Goal: Task Accomplishment & Management: Manage account settings

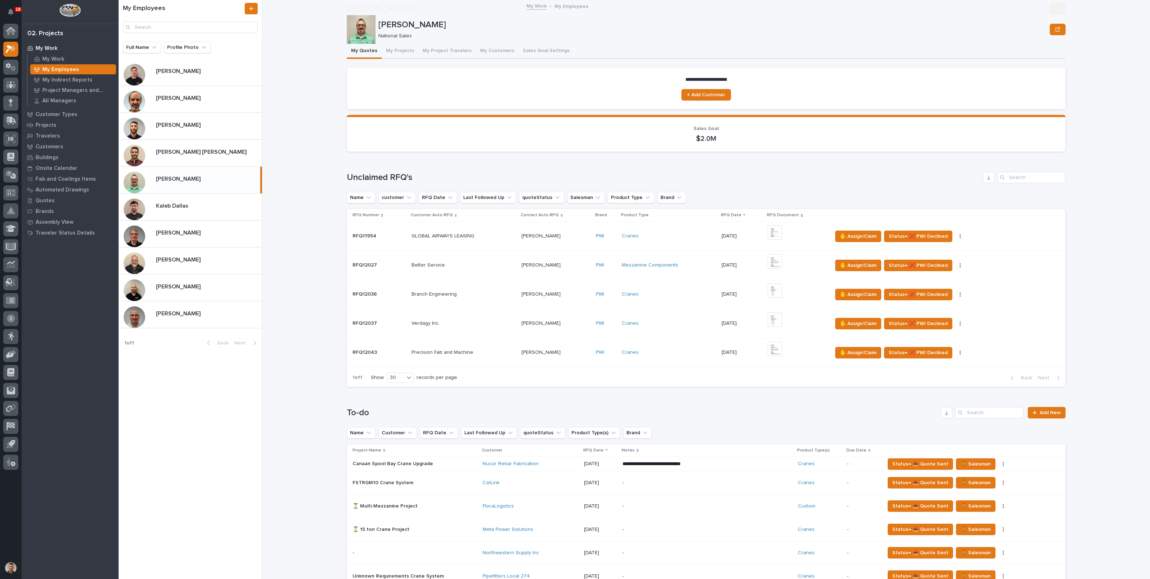
scroll to position [270, 0]
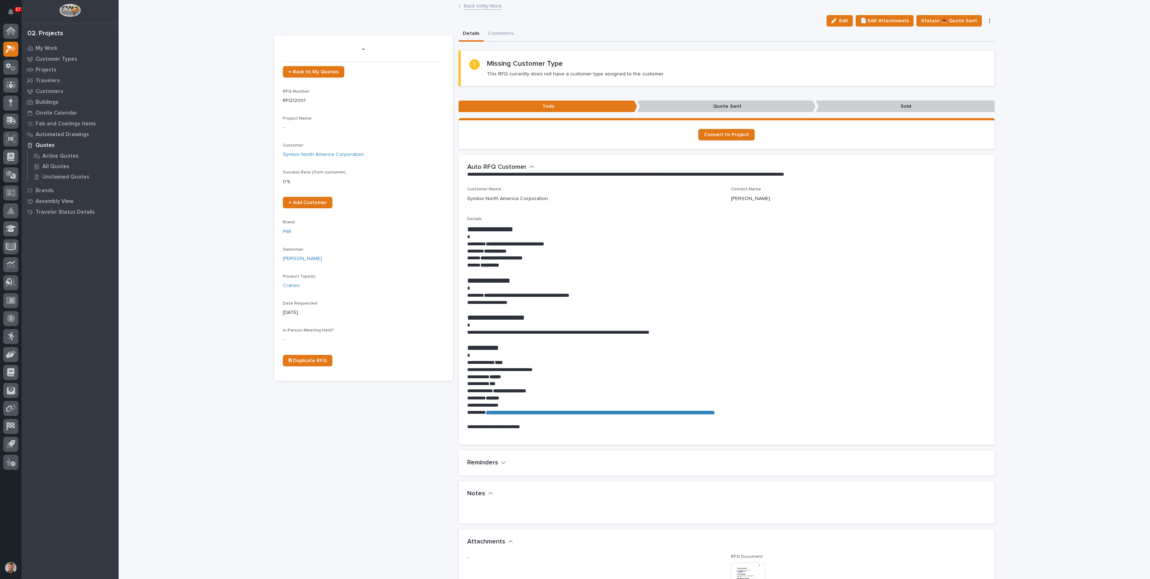
click at [476, 6] on link "Back to My Work" at bounding box center [483, 5] width 38 height 8
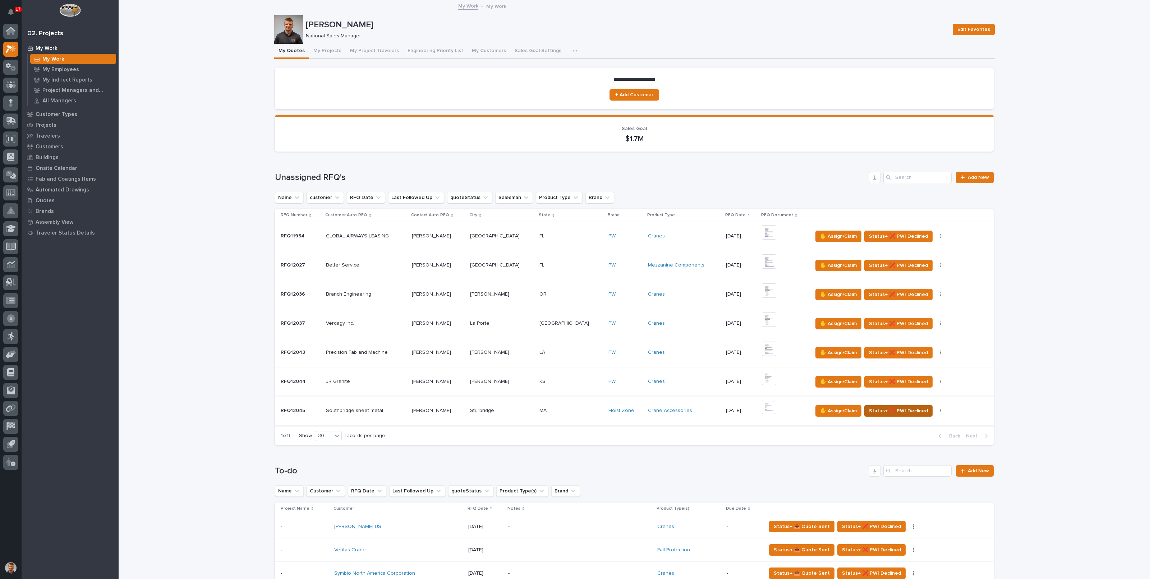
click at [873, 409] on span "Status→ ❌ PWI Declined" at bounding box center [898, 411] width 59 height 9
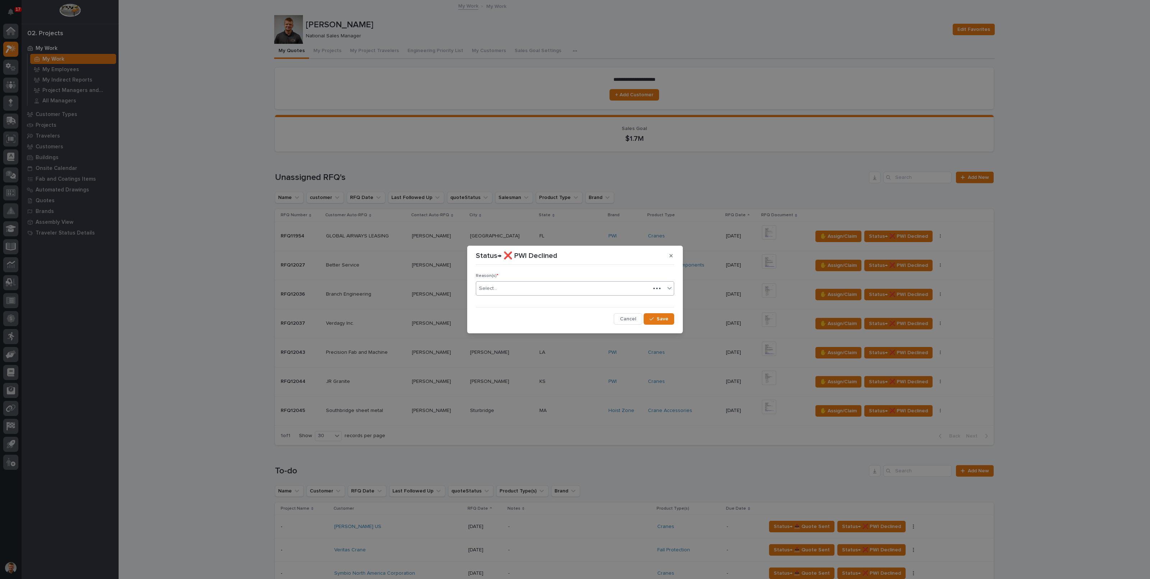
click at [551, 284] on div "Select..." at bounding box center [563, 289] width 174 height 12
click at [547, 288] on div "Select..." at bounding box center [563, 289] width 174 height 12
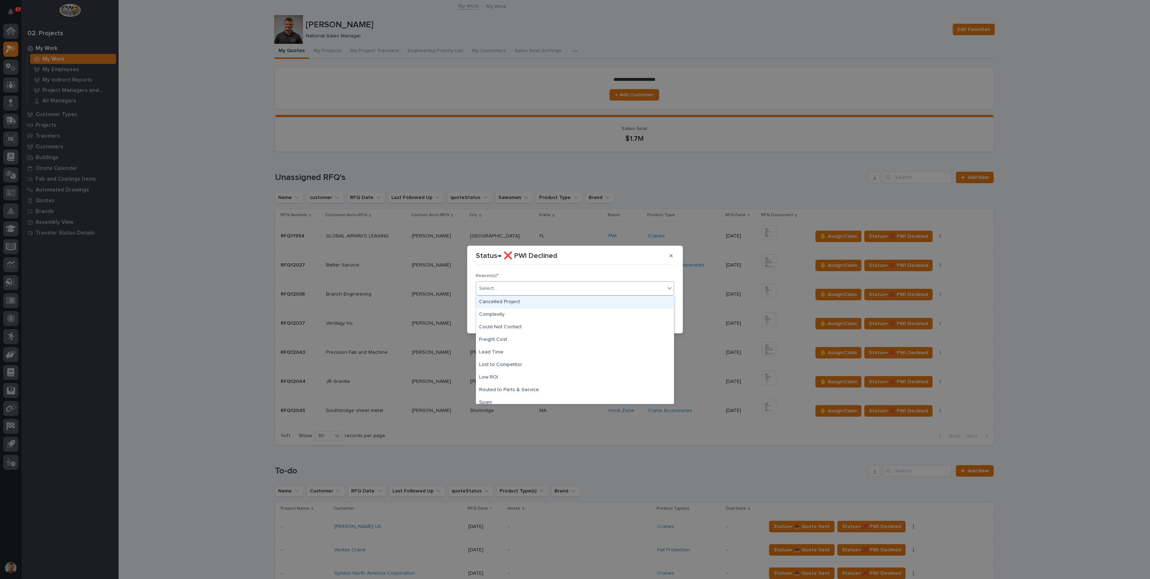
click at [547, 288] on div "Select..." at bounding box center [570, 289] width 189 height 12
click at [517, 371] on div "Routed to Parts & Service" at bounding box center [575, 373] width 198 height 13
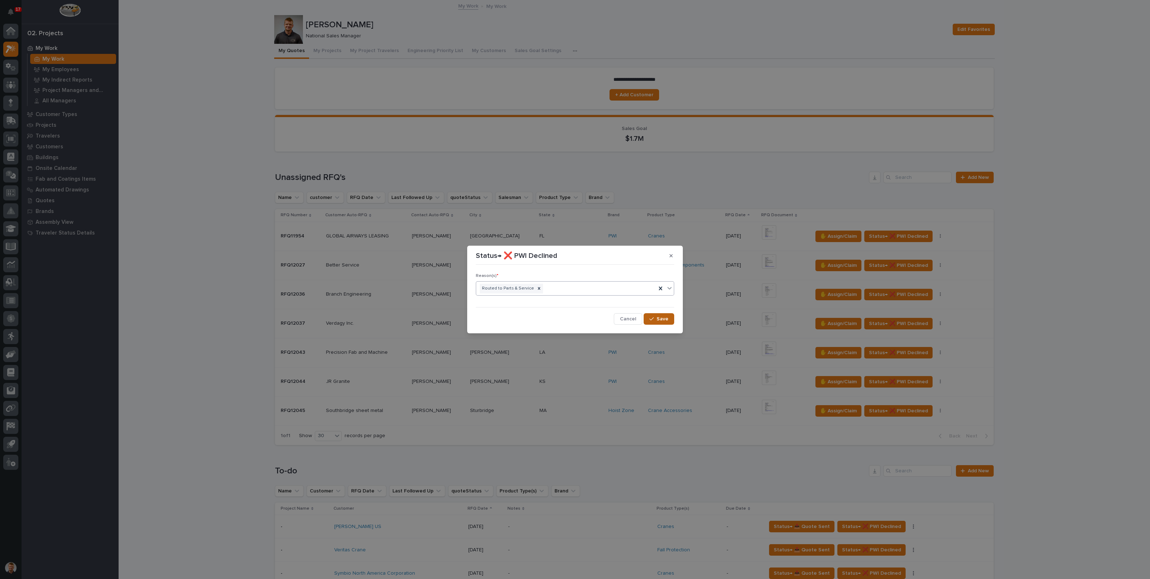
click at [663, 319] on span "Save" at bounding box center [663, 319] width 12 height 6
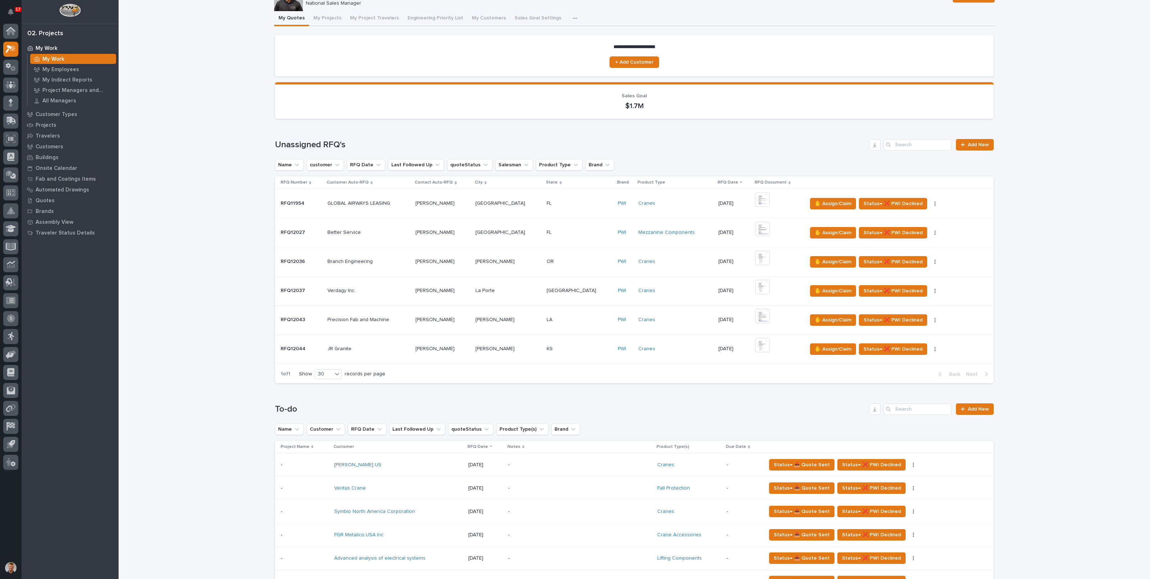
scroll to position [45, 0]
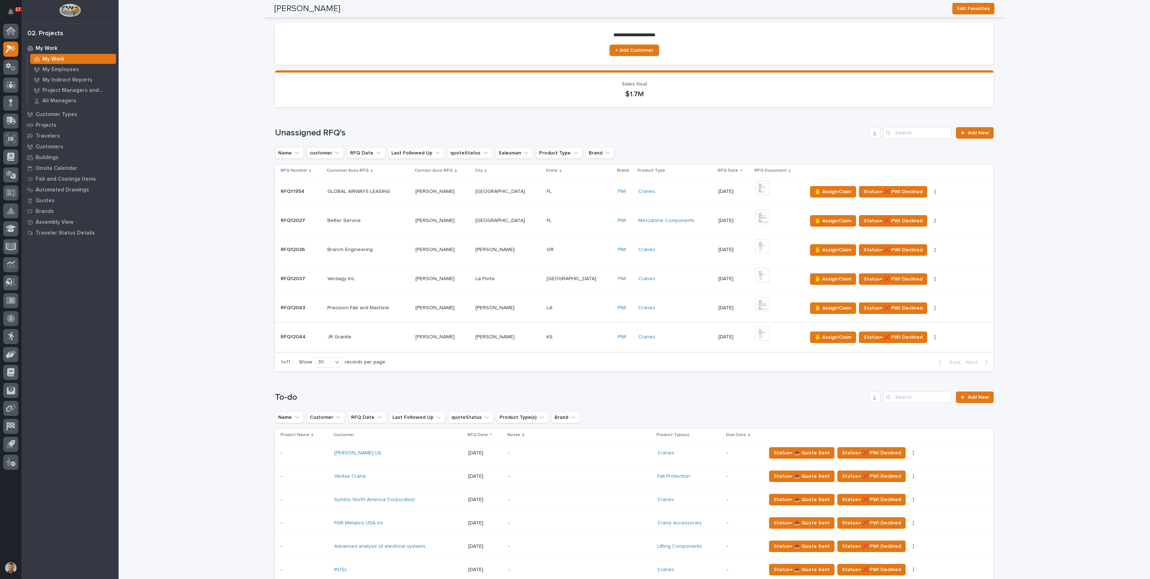
click at [755, 332] on img at bounding box center [762, 333] width 14 height 14
click at [755, 333] on img at bounding box center [762, 333] width 14 height 14
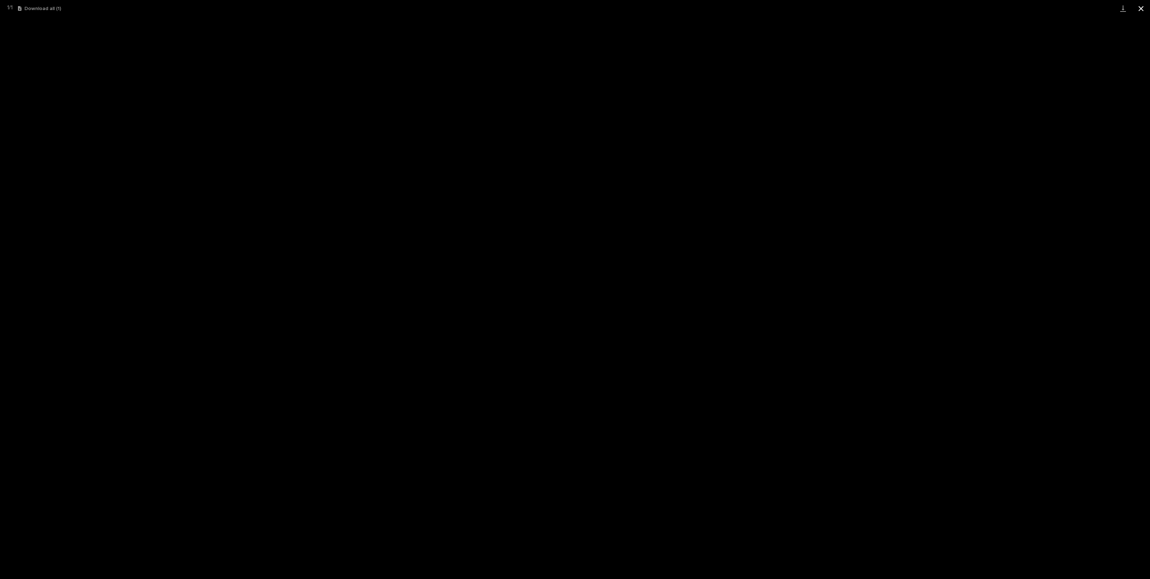
click at [1145, 9] on button "Close gallery" at bounding box center [1141, 8] width 18 height 17
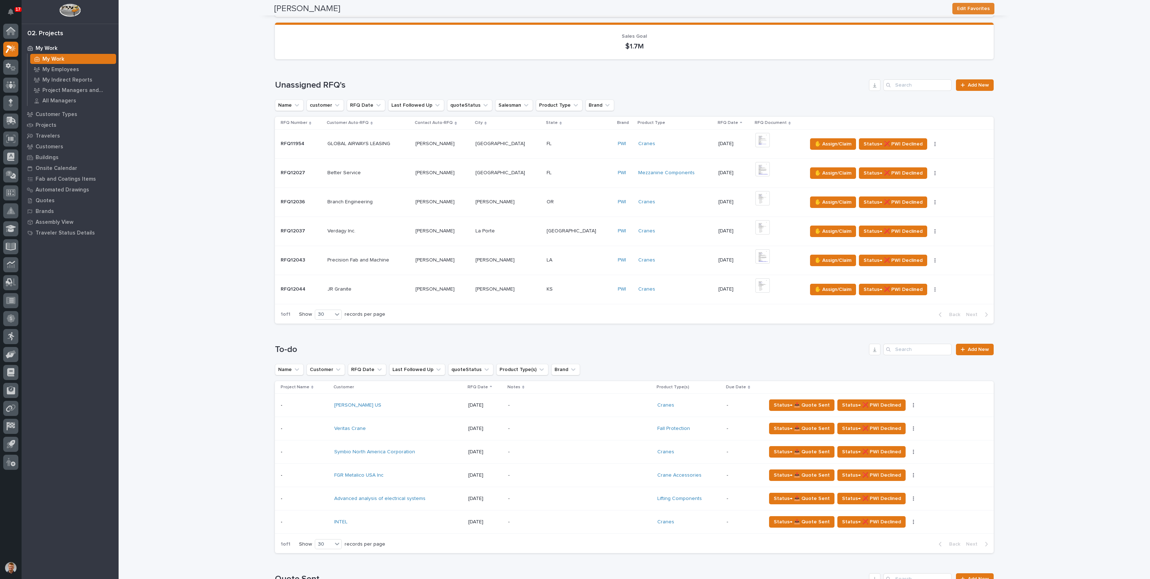
scroll to position [0, 0]
